Goal: Task Accomplishment & Management: Manage account settings

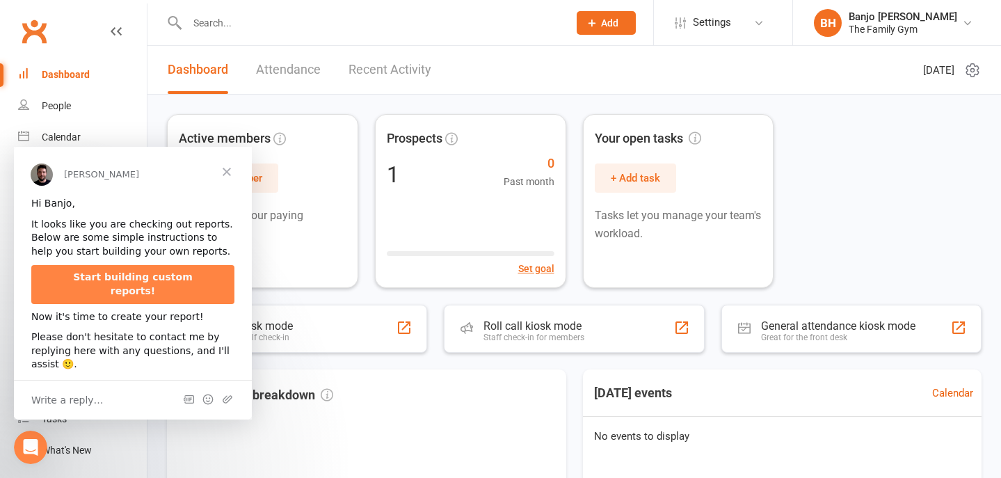
click at [223, 176] on span "Close" at bounding box center [227, 172] width 50 height 50
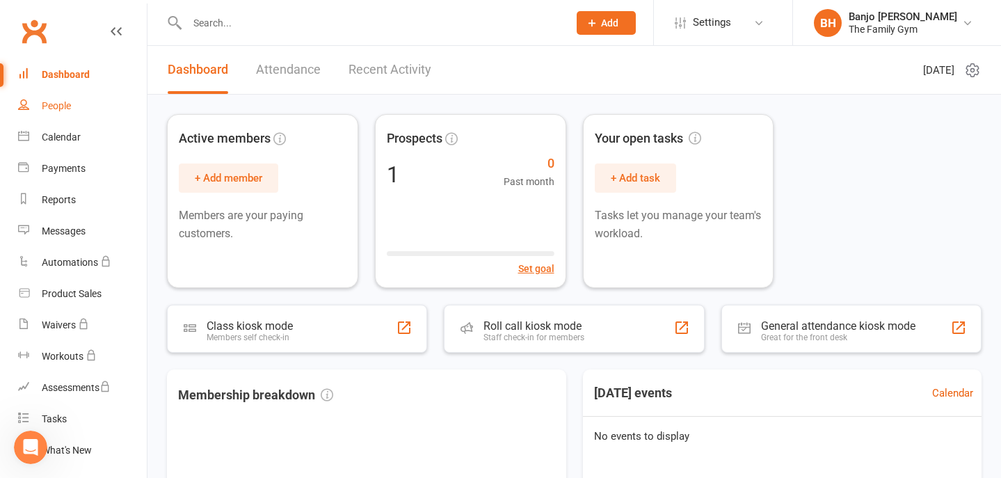
click at [73, 109] on link "People" at bounding box center [82, 105] width 129 height 31
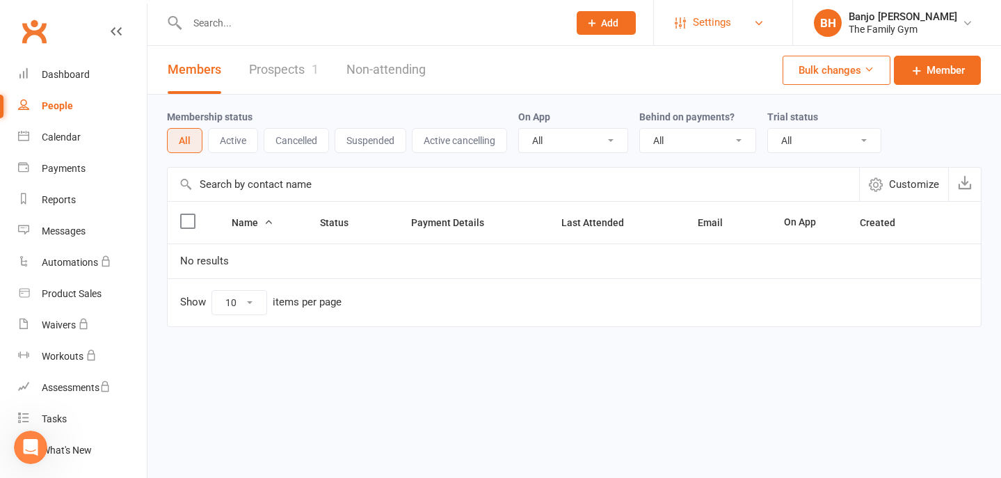
click at [701, 19] on span "Settings" at bounding box center [712, 22] width 38 height 31
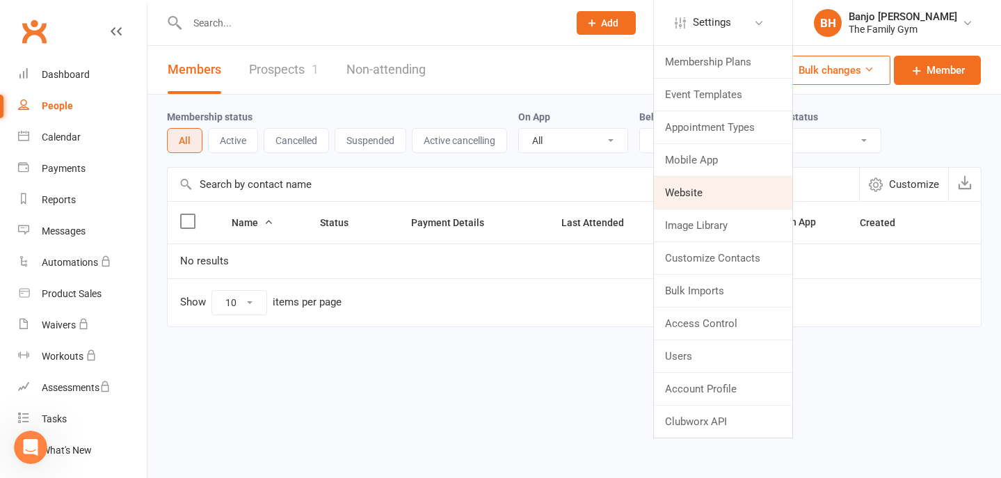
click at [711, 189] on link "Website" at bounding box center [723, 193] width 138 height 32
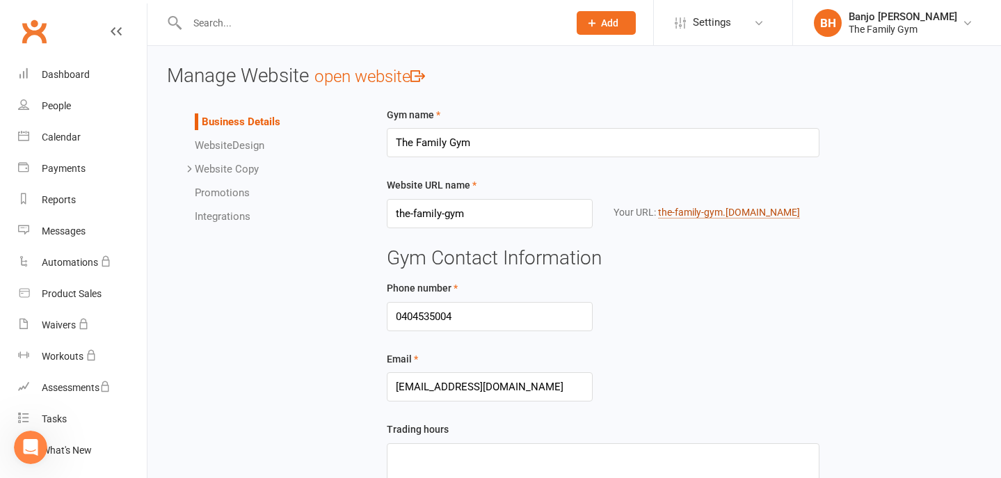
click at [711, 211] on link "the-family-gym .[DOMAIN_NAME]" at bounding box center [729, 213] width 142 height 12
click at [60, 99] on link "People" at bounding box center [82, 105] width 129 height 31
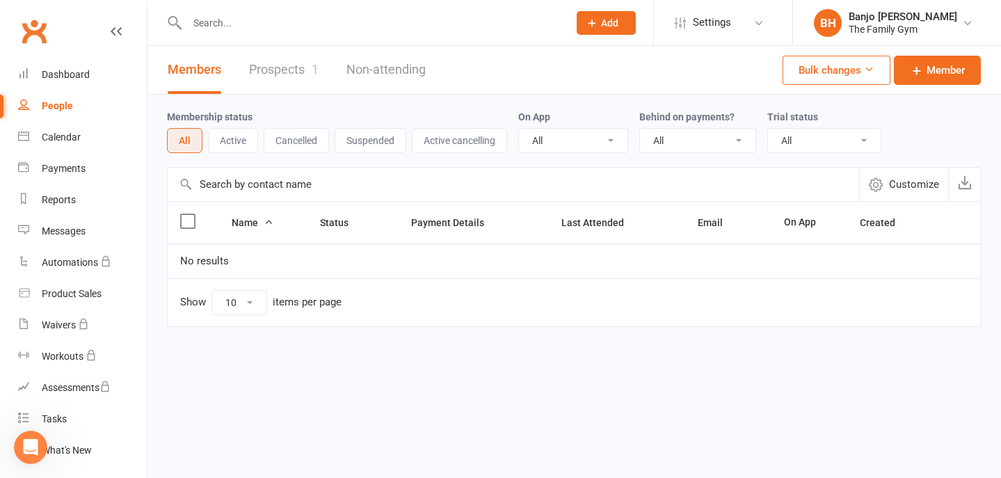
click at [275, 69] on link "Prospects 1" at bounding box center [284, 70] width 70 height 48
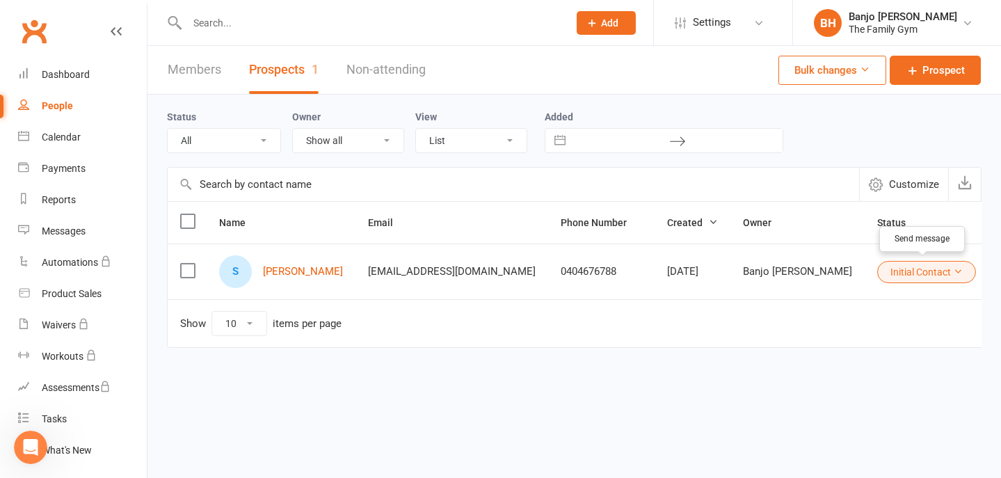
click at [1001, 269] on icon "button" at bounding box center [1013, 272] width 14 height 14
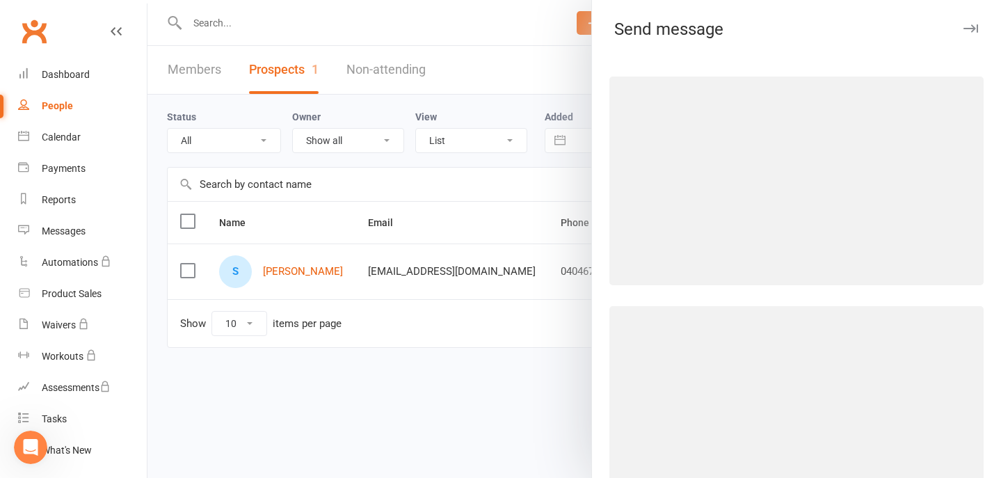
select select "[EMAIL_ADDRESS][DOMAIN_NAME]"
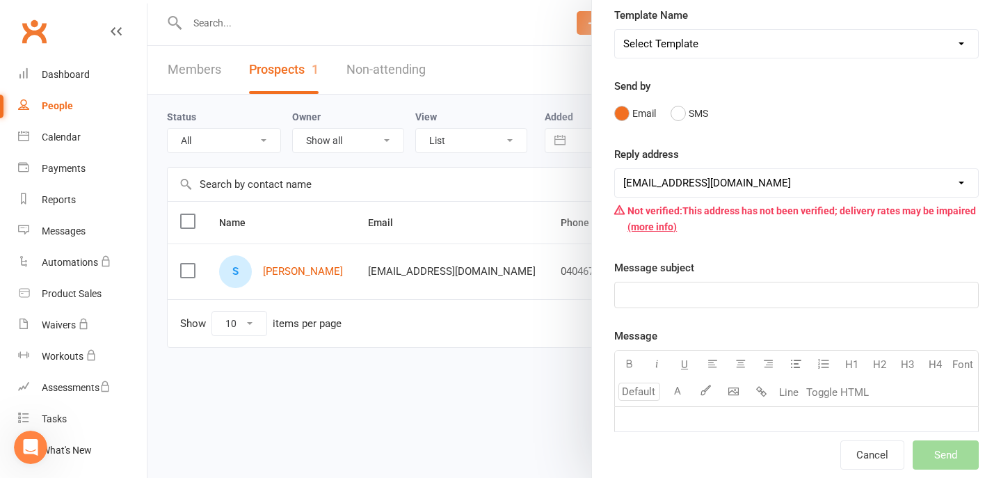
scroll to position [61, 0]
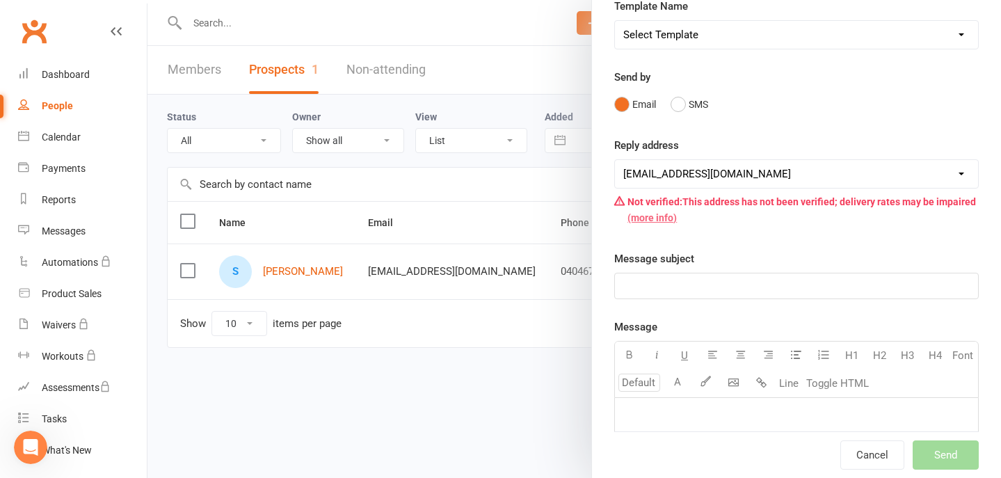
click at [663, 215] on link "(more info)" at bounding box center [652, 217] width 49 height 11
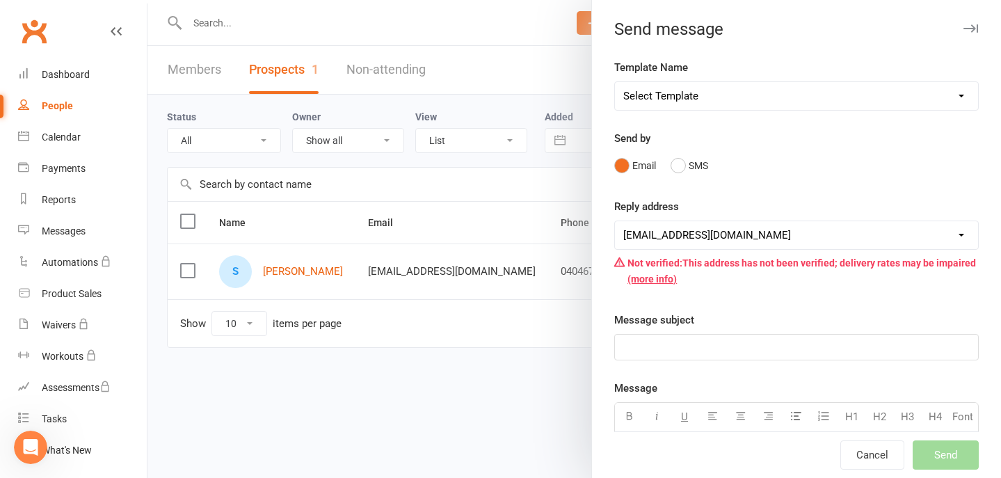
scroll to position [0, 0]
click at [972, 24] on button "button" at bounding box center [971, 28] width 17 height 17
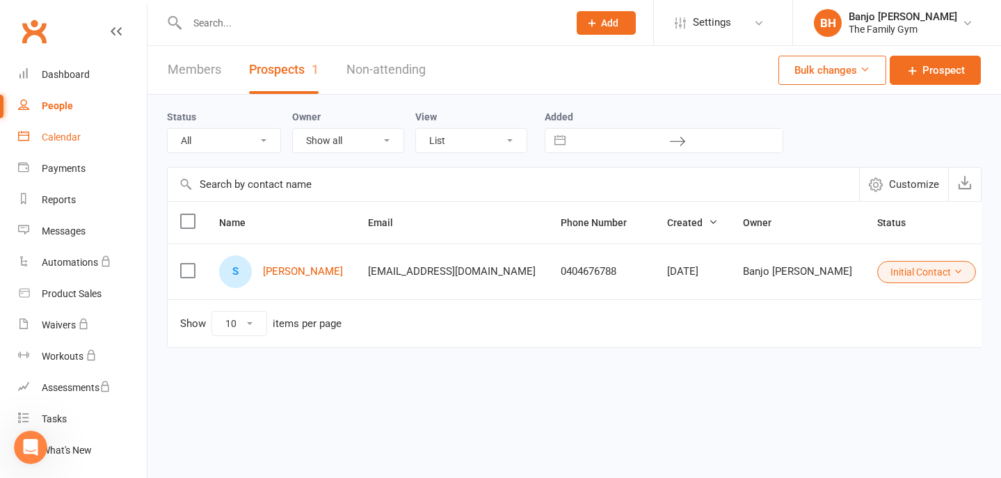
click at [72, 135] on div "Calendar" at bounding box center [61, 137] width 39 height 11
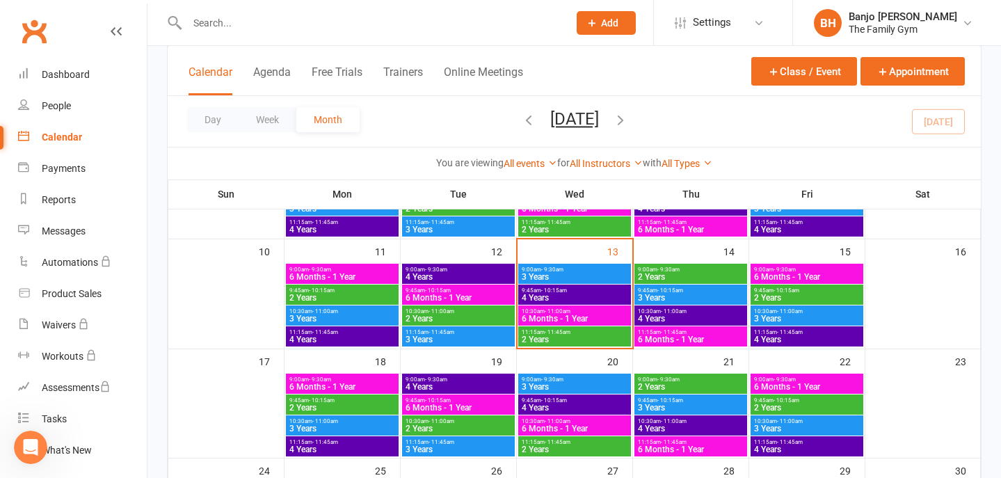
scroll to position [284, 0]
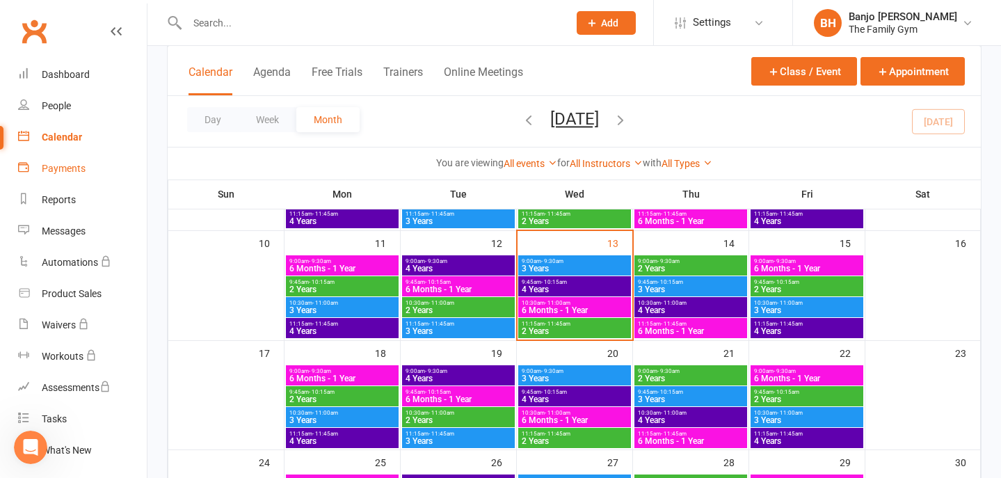
click at [61, 171] on div "Payments" at bounding box center [64, 168] width 44 height 11
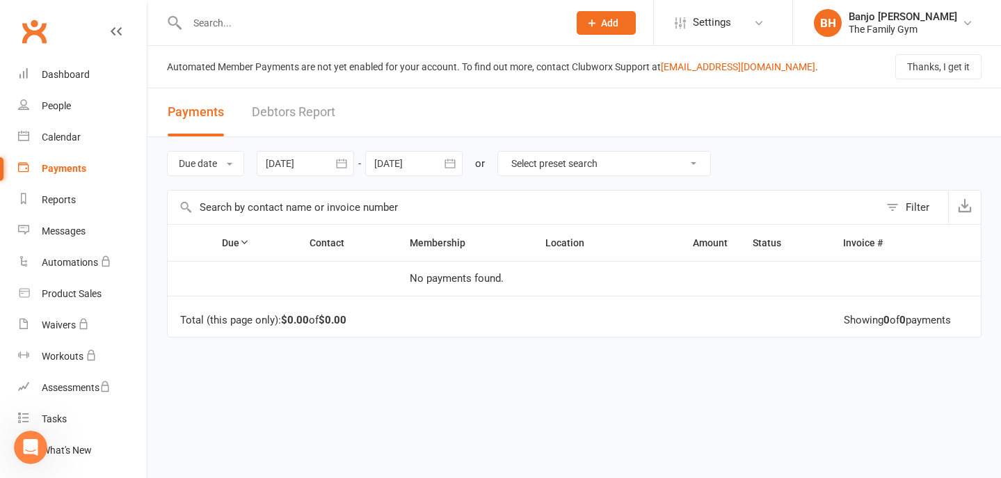
click at [608, 22] on span "Add" at bounding box center [609, 22] width 17 height 11
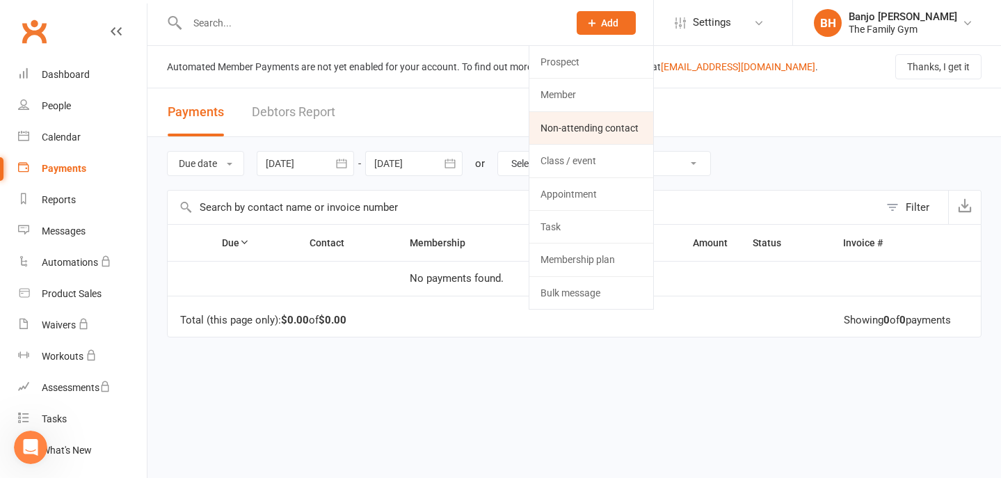
click at [592, 129] on link "Non-attending contact" at bounding box center [592, 128] width 124 height 32
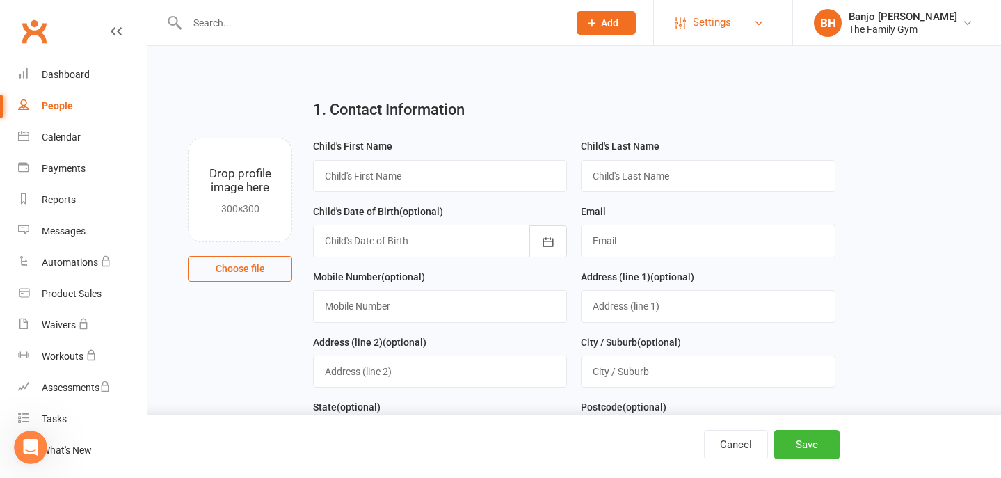
click at [726, 31] on span "Settings" at bounding box center [712, 22] width 38 height 31
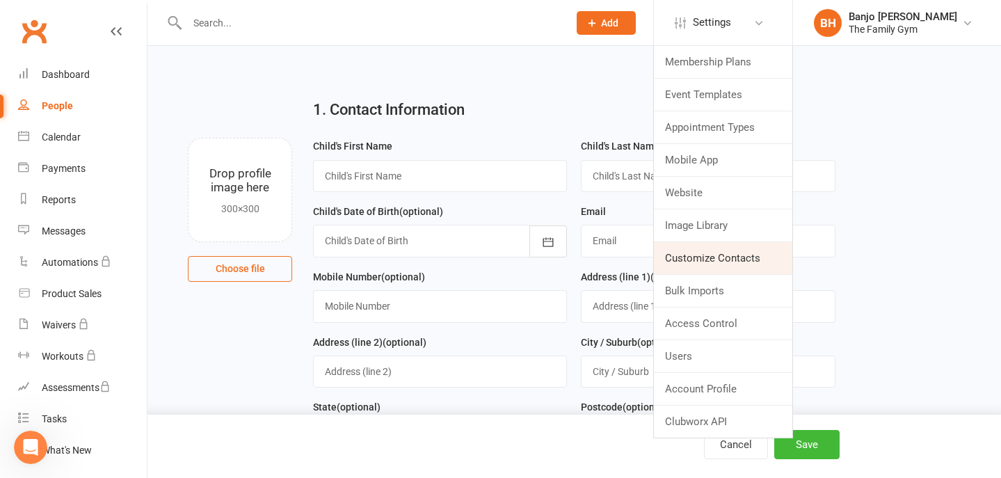
click at [704, 255] on link "Customize Contacts" at bounding box center [723, 258] width 138 height 32
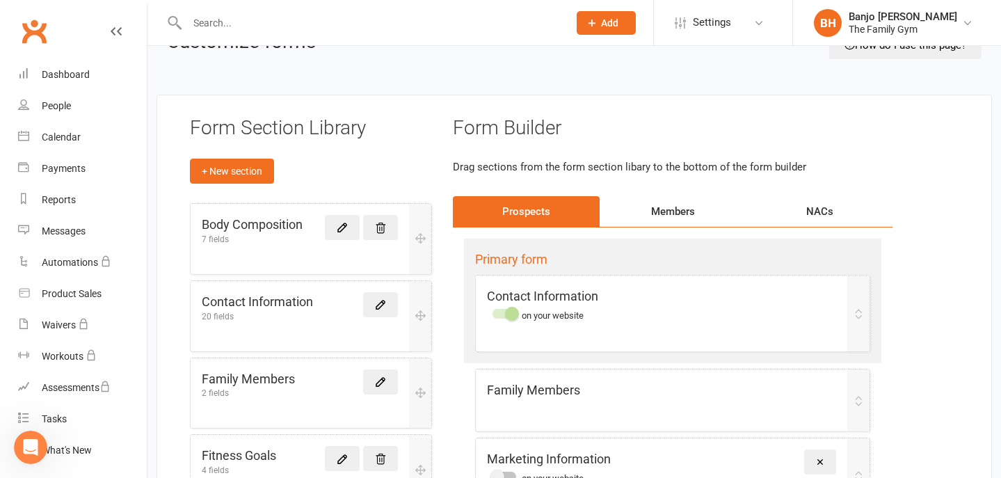
scroll to position [71, 0]
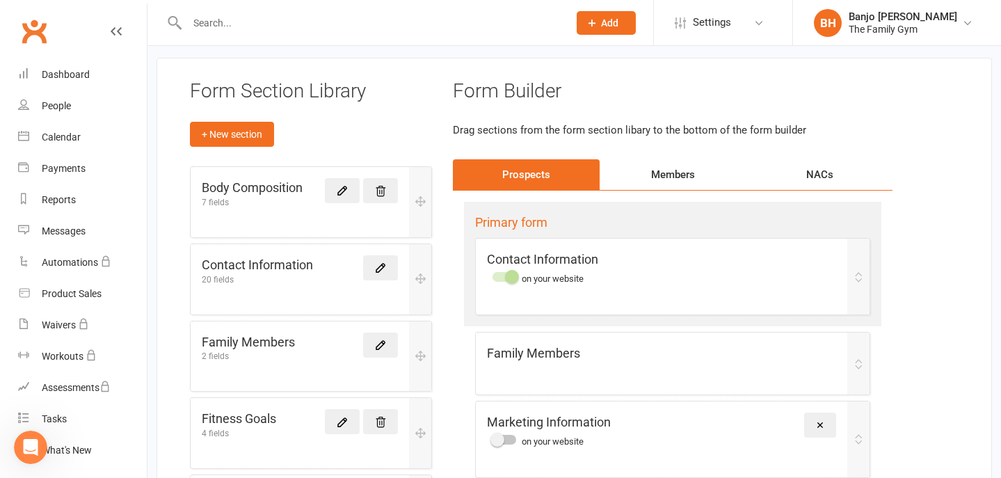
click at [819, 171] on div "NACs" at bounding box center [820, 174] width 147 height 31
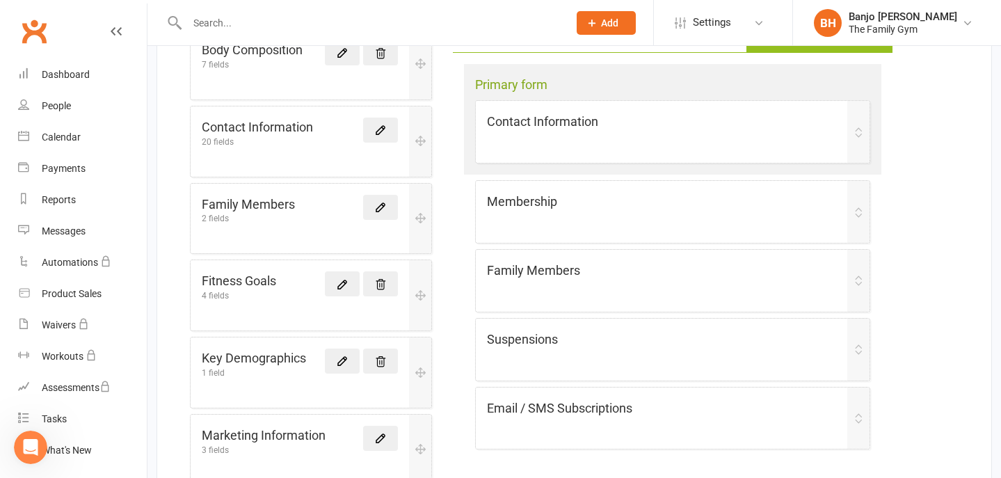
scroll to position [209, 0]
click at [859, 131] on icon at bounding box center [858, 131] width 11 height 11
click at [816, 131] on div "Contact Information" at bounding box center [673, 131] width 394 height 62
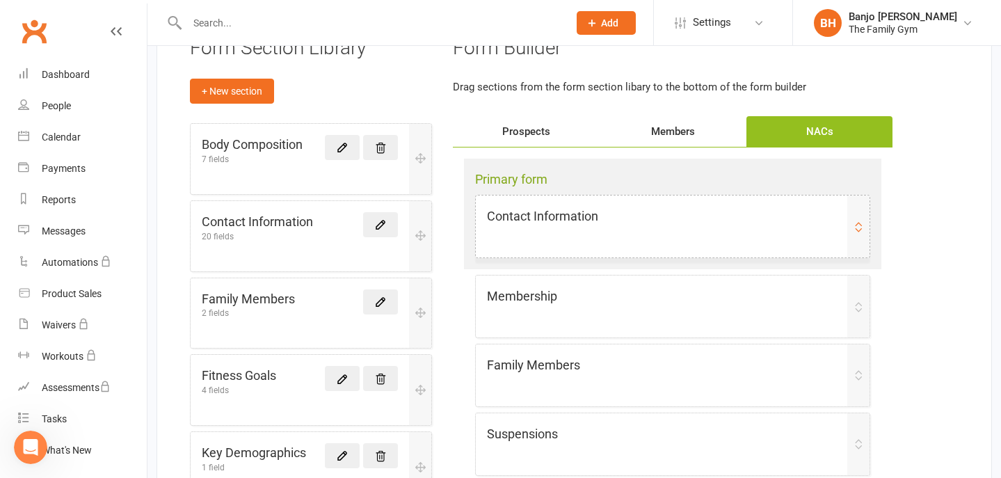
scroll to position [102, 0]
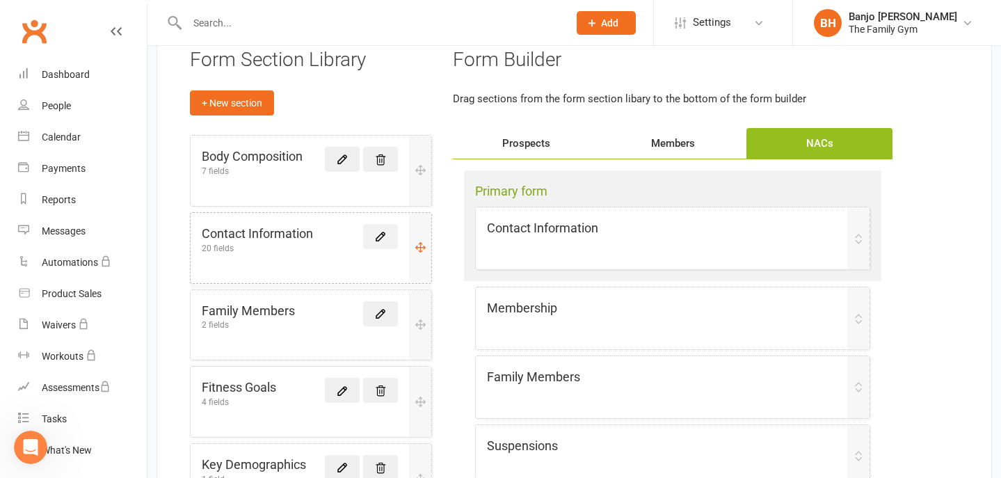
click at [377, 234] on icon at bounding box center [380, 236] width 13 height 13
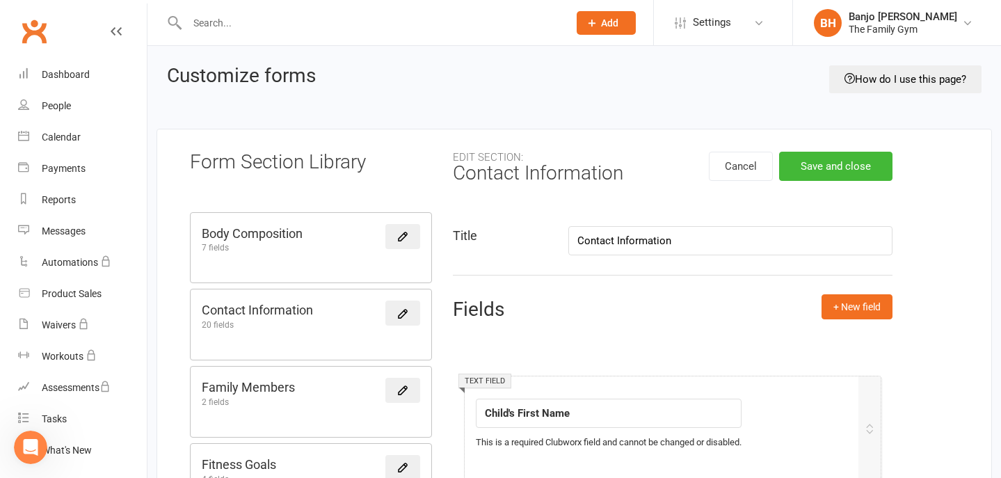
click at [363, 386] on div "Family Members 2 fields" at bounding box center [311, 392] width 219 height 29
click at [748, 161] on button "Cancel" at bounding box center [741, 166] width 64 height 29
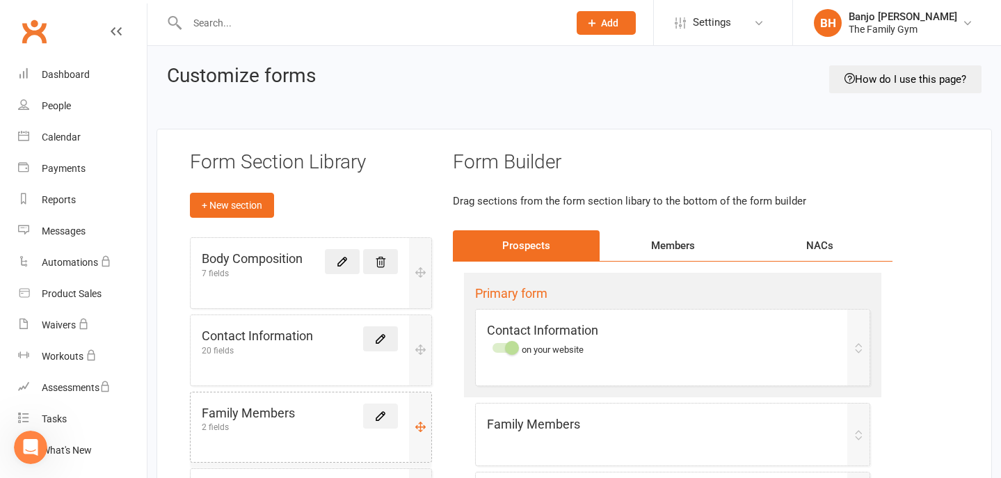
click at [382, 411] on icon at bounding box center [380, 416] width 13 height 13
